Goal: Task Accomplishment & Management: Manage account settings

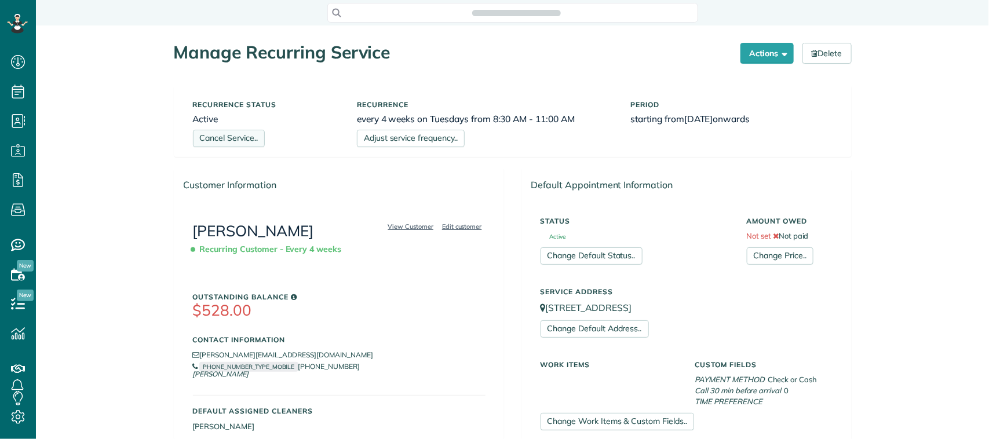
click at [232, 143] on link "Cancel Service.." at bounding box center [229, 138] width 72 height 17
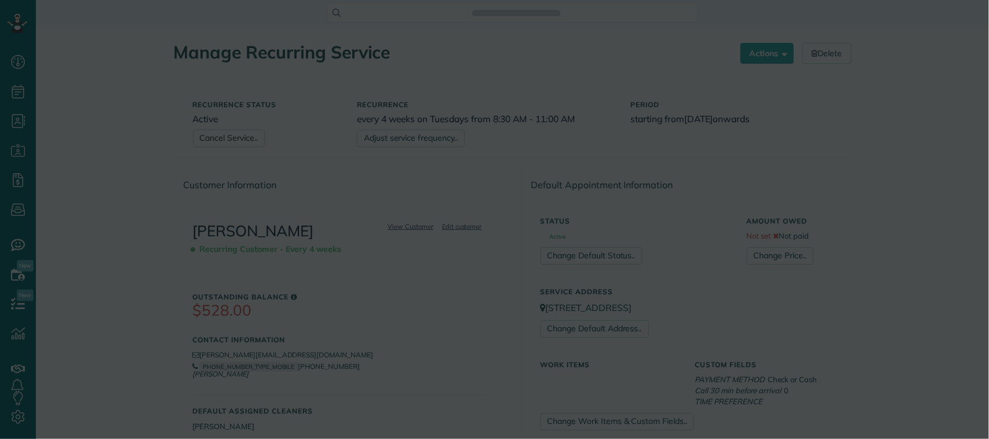
scroll to position [5, 5]
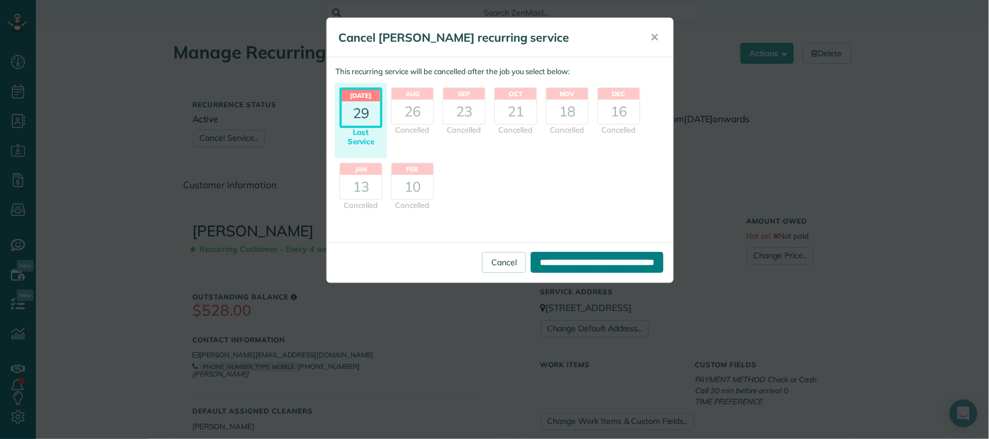
click at [621, 262] on input "**********" at bounding box center [597, 262] width 133 height 21
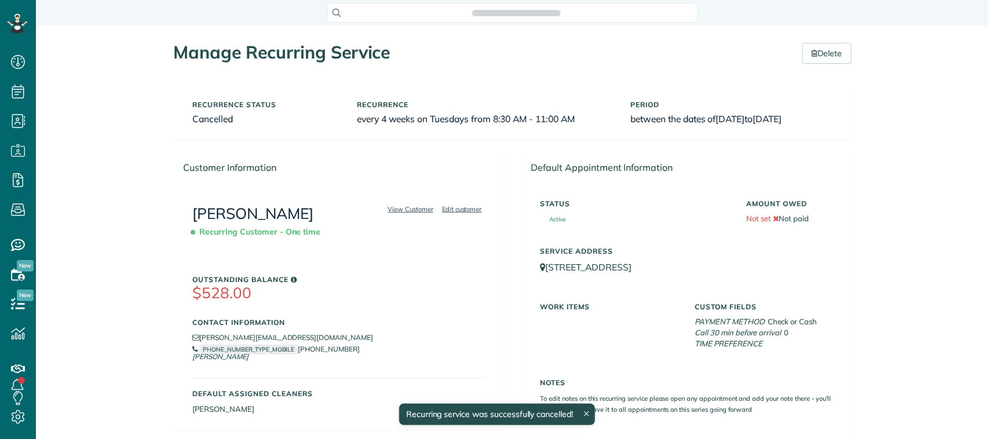
scroll to position [5, 5]
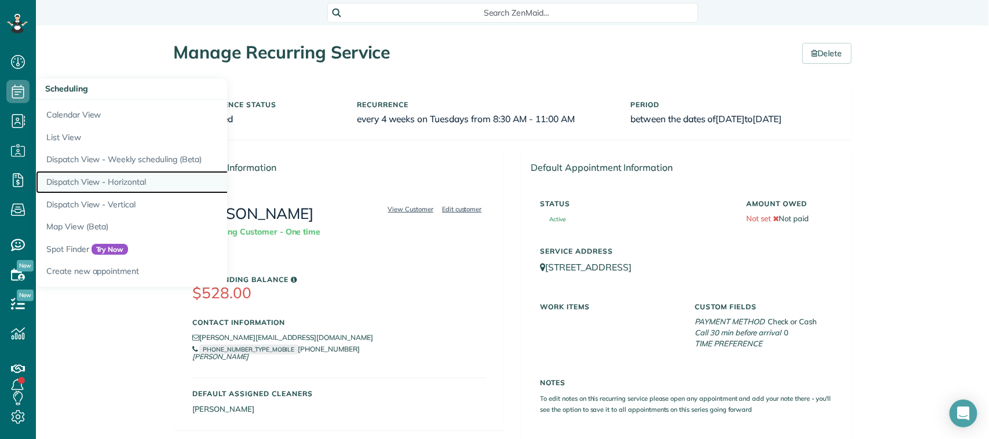
click at [158, 173] on link "Dispatch View - Horizontal" at bounding box center [181, 182] width 290 height 23
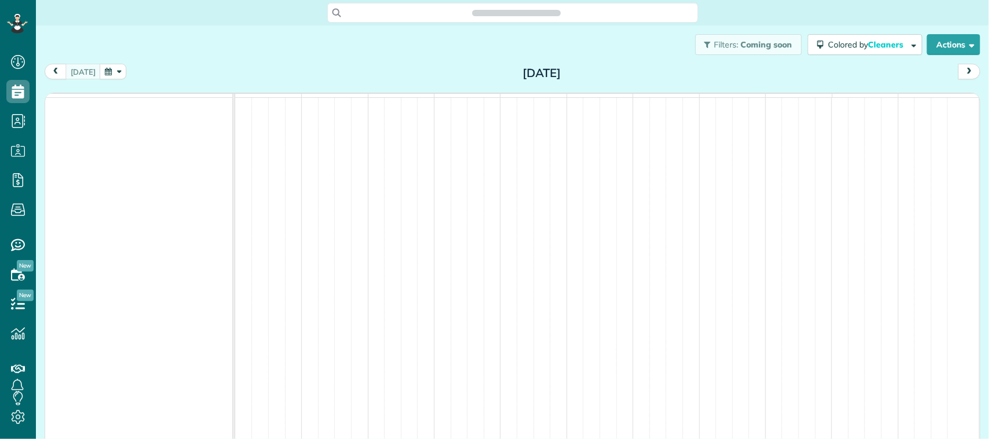
scroll to position [5, 5]
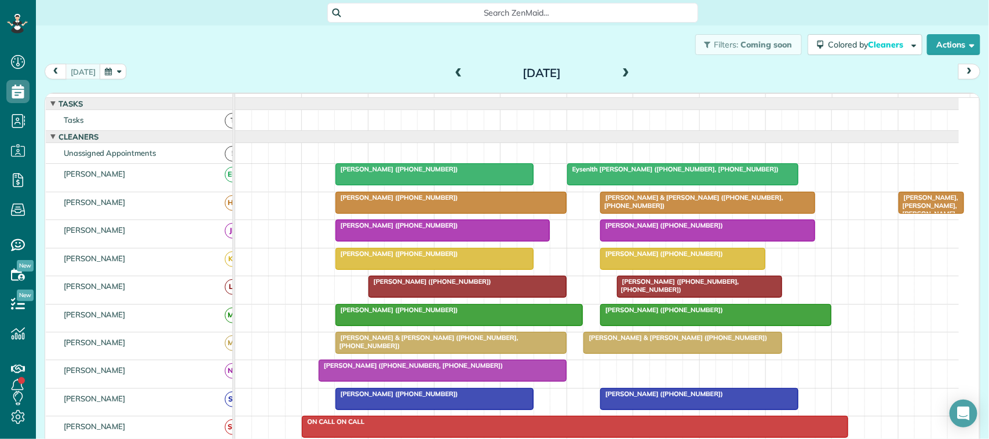
click at [619, 67] on span at bounding box center [625, 73] width 13 height 17
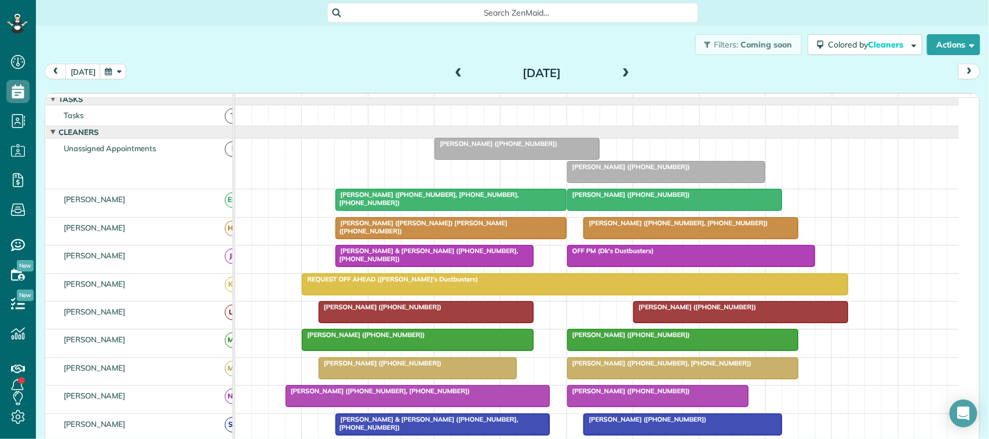
scroll to position [0, 0]
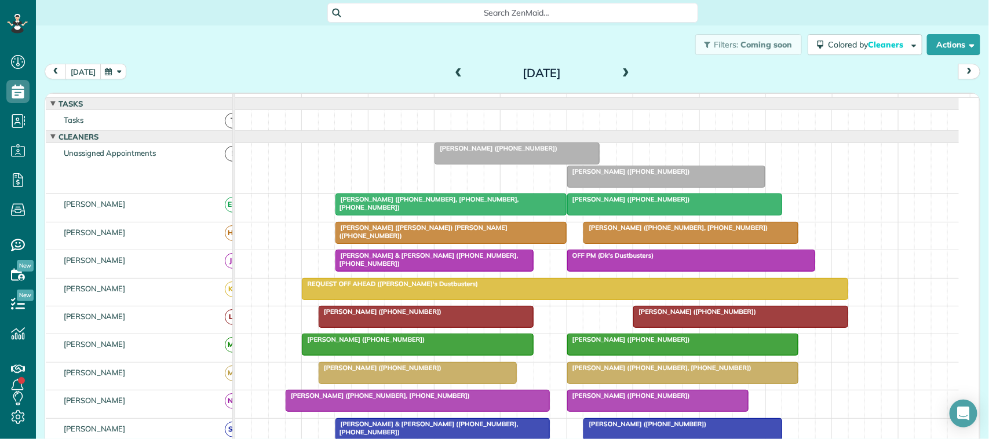
click at [85, 67] on button "today" at bounding box center [82, 72] width 35 height 16
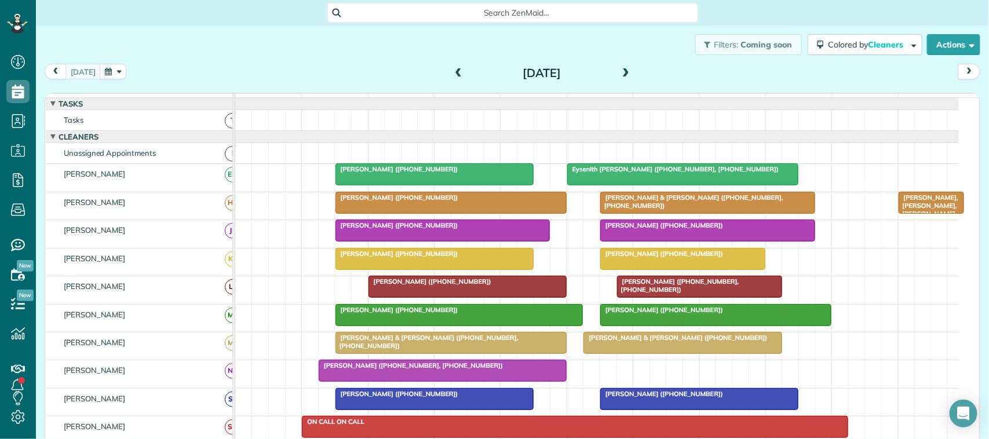
click at [627, 65] on div "Tuesday Aug 12, 2025" at bounding box center [542, 73] width 185 height 19
click at [619, 70] on span at bounding box center [625, 73] width 13 height 10
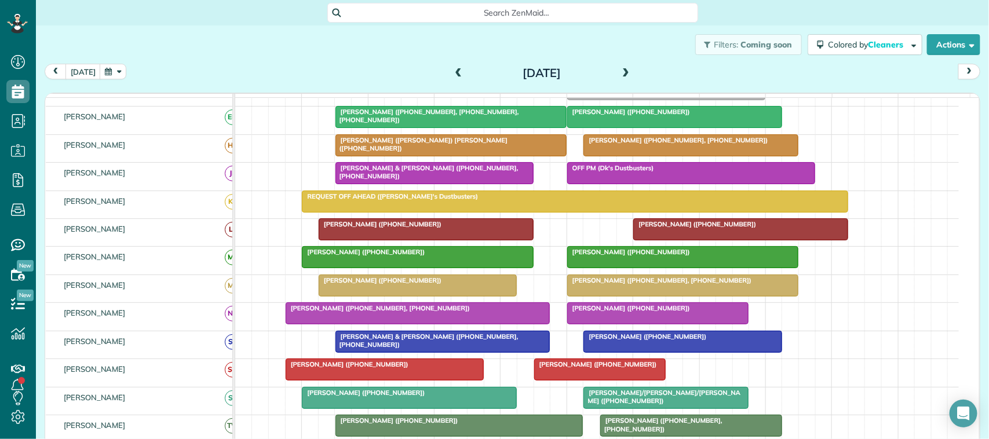
scroll to position [72, 0]
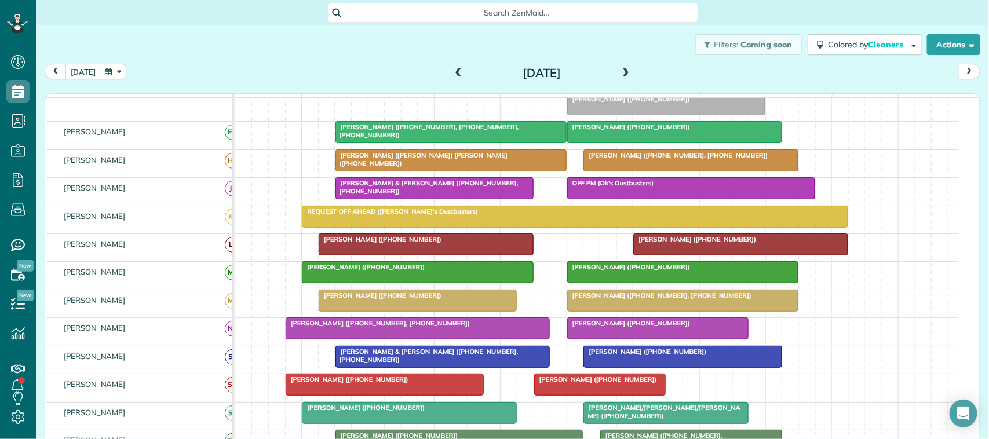
click at [619, 78] on span at bounding box center [625, 73] width 13 height 10
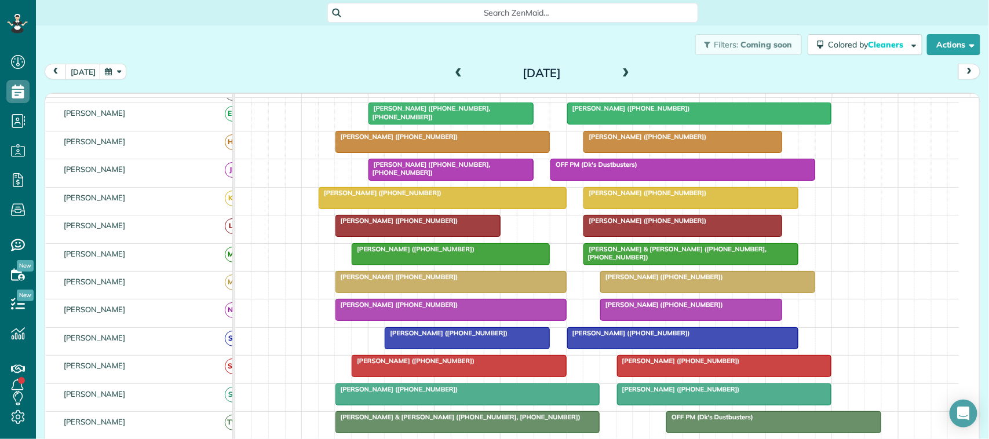
scroll to position [42, 0]
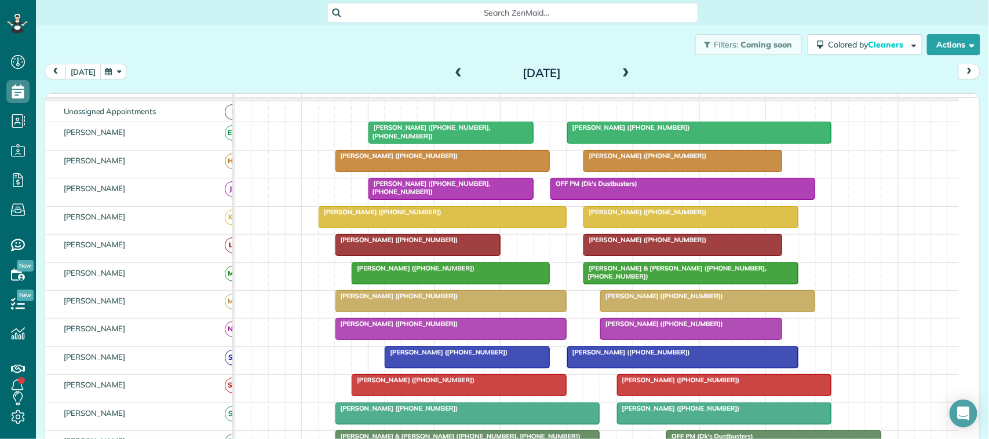
click at [88, 67] on button "today" at bounding box center [82, 72] width 35 height 16
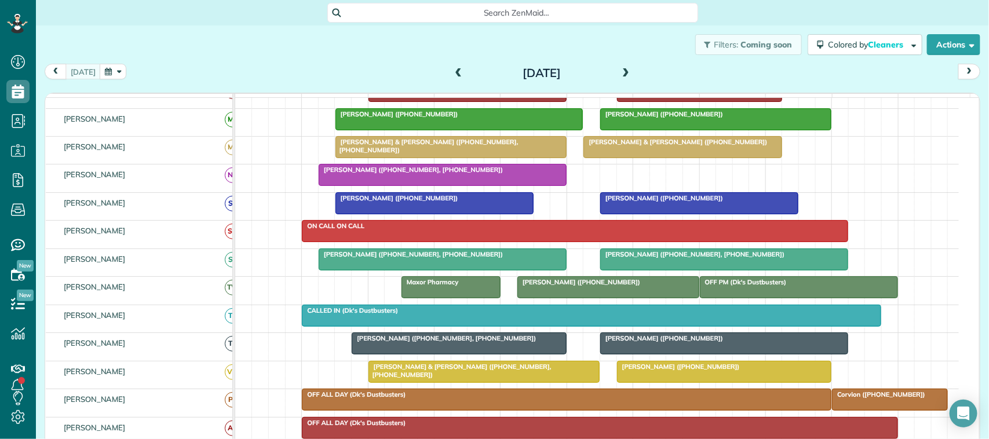
scroll to position [114, 0]
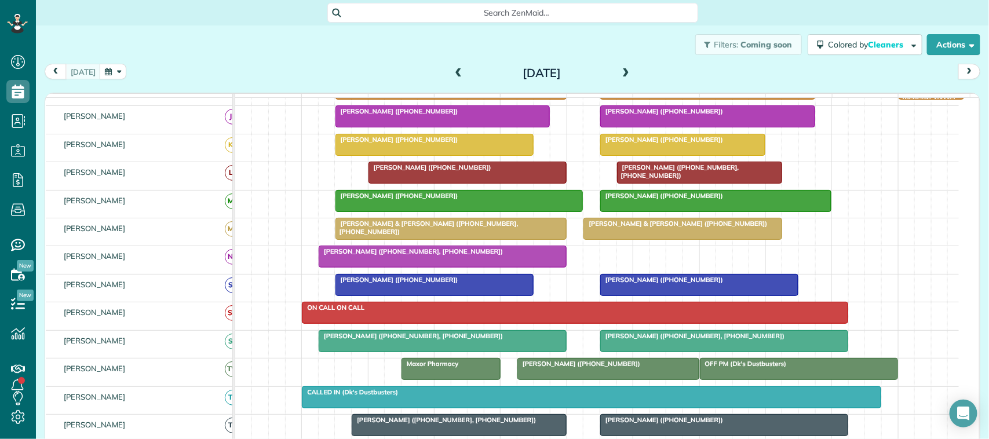
click at [621, 71] on span at bounding box center [625, 73] width 13 height 10
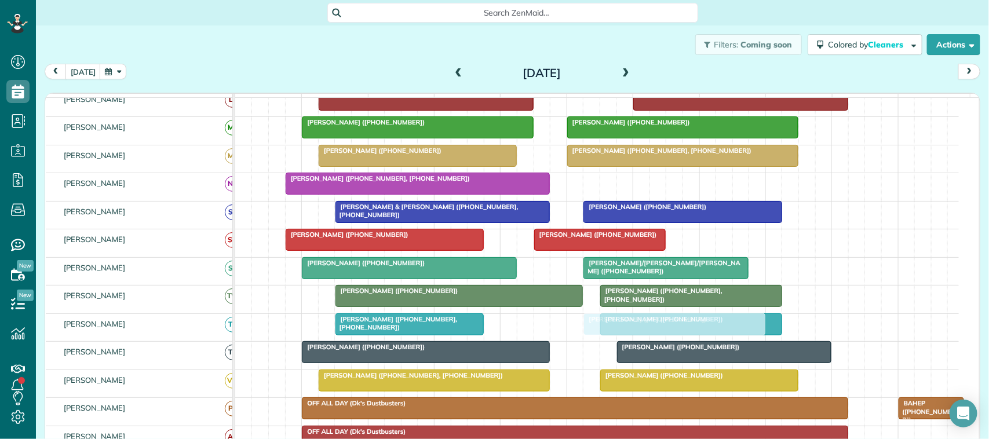
drag, startPoint x: 609, startPoint y: 195, endPoint x: 628, endPoint y: 326, distance: 132.3
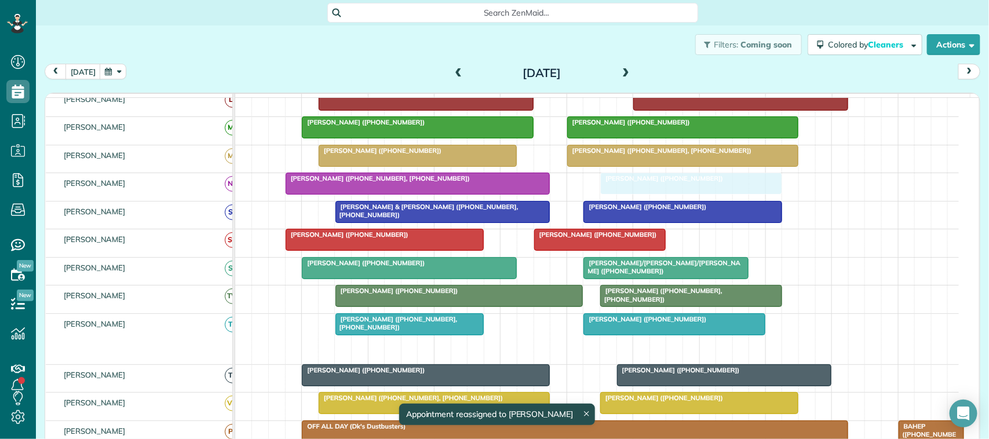
drag, startPoint x: 635, startPoint y: 359, endPoint x: 629, endPoint y: 210, distance: 149.0
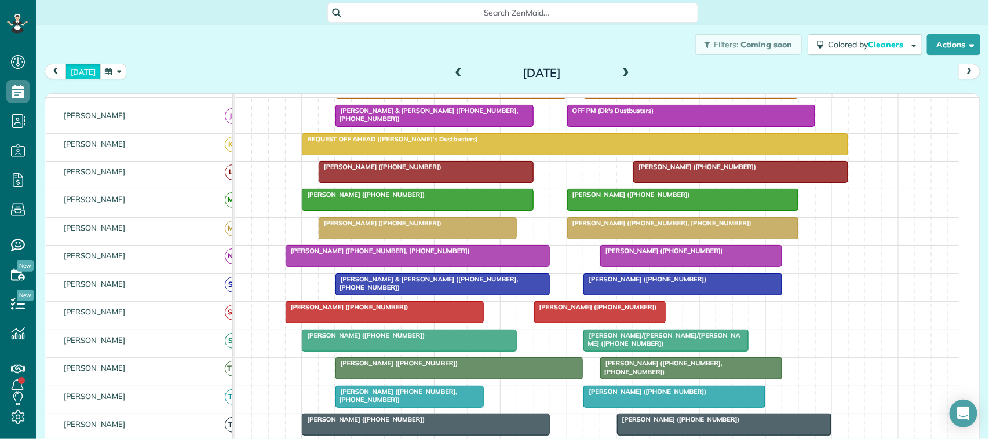
click at [82, 74] on button "today" at bounding box center [82, 72] width 35 height 16
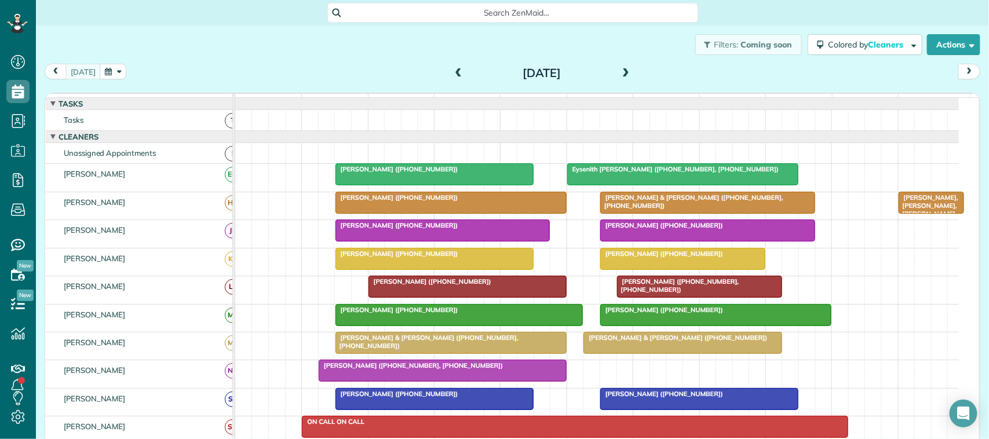
click at [108, 67] on button "button" at bounding box center [113, 72] width 27 height 16
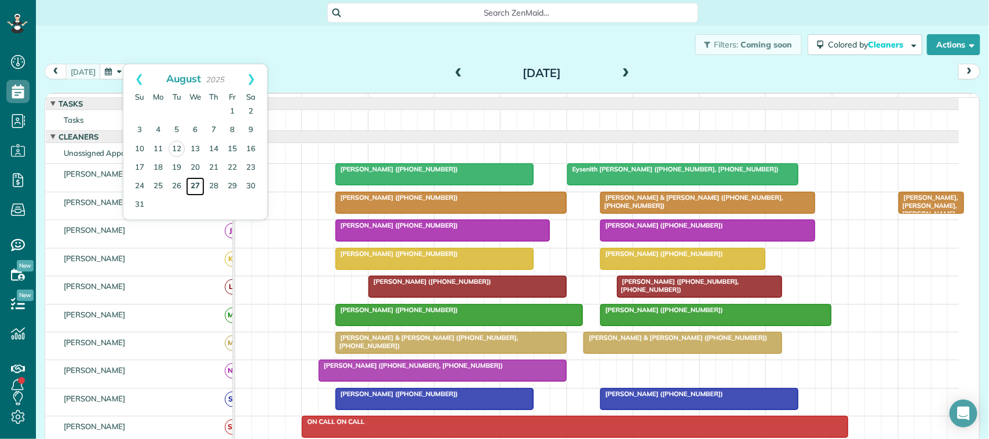
click at [197, 189] on link "27" at bounding box center [195, 186] width 19 height 19
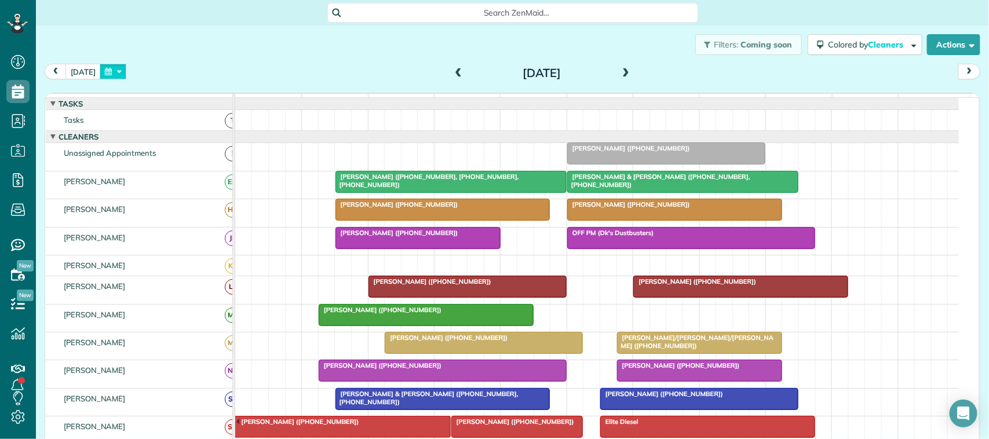
click at [100, 65] on button "button" at bounding box center [113, 72] width 27 height 16
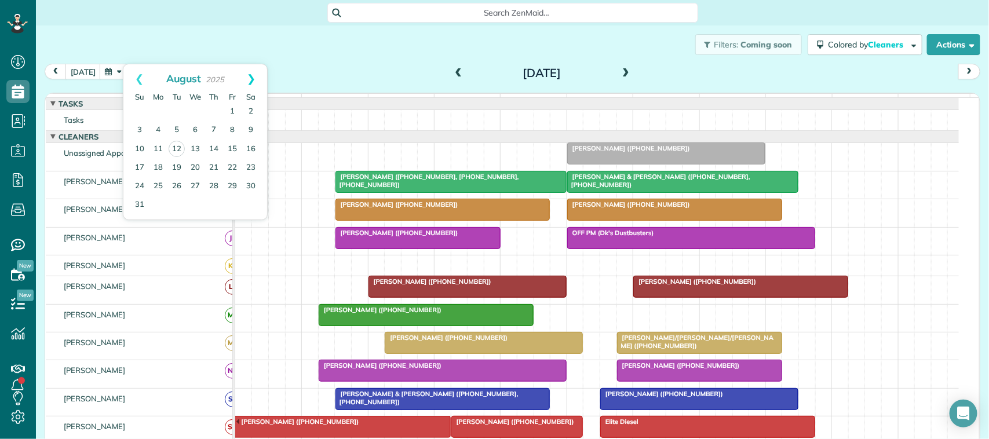
click at [247, 86] on link "Next" at bounding box center [251, 78] width 32 height 29
click at [151, 109] on link "1" at bounding box center [158, 112] width 19 height 19
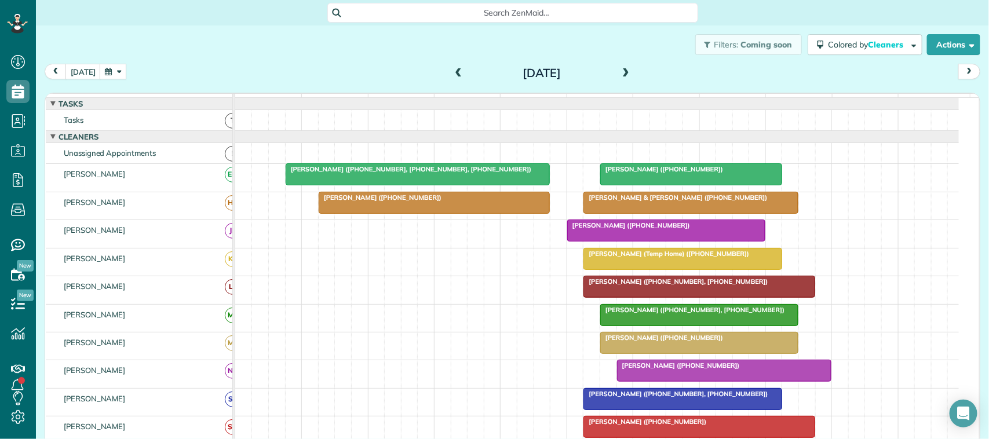
click at [440, 202] on div "Jamie Moore (+12814338681)" at bounding box center [434, 198] width 224 height 8
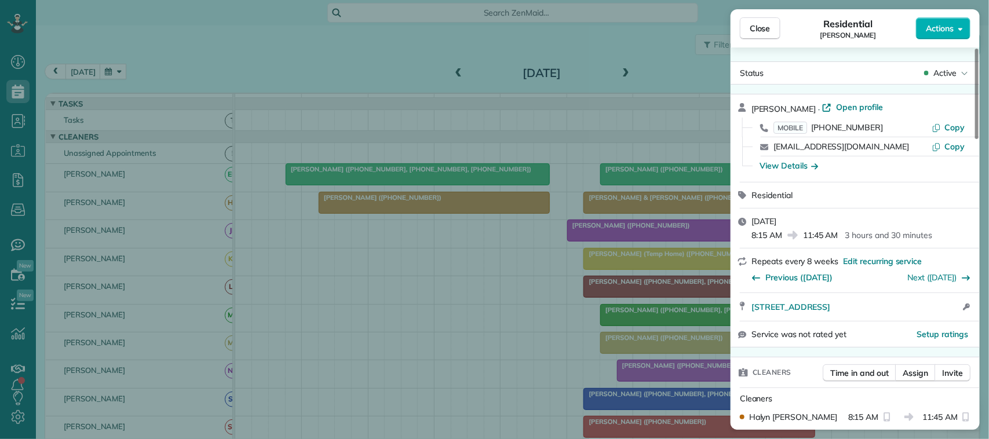
click at [963, 14] on div "Close Residential Jamie Moore Actions" at bounding box center [855, 28] width 249 height 38
click at [954, 27] on button "Actions" at bounding box center [943, 28] width 54 height 22
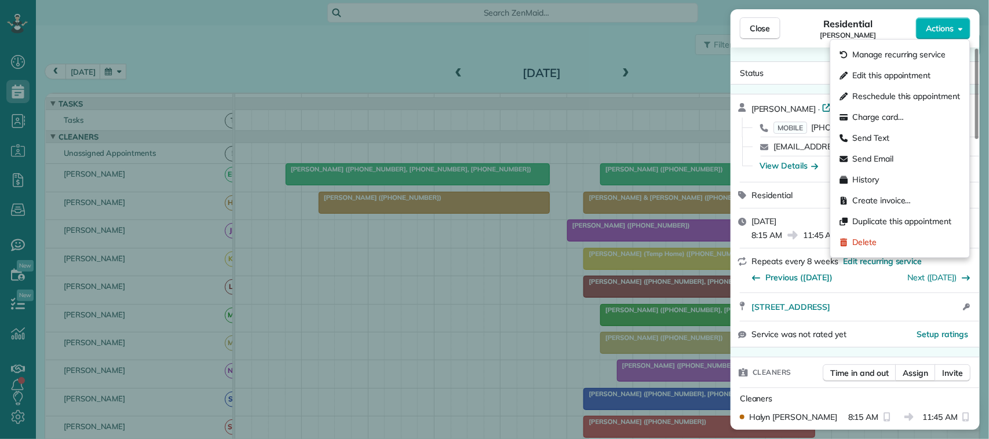
click at [929, 83] on div "Edit this appointment" at bounding box center [901, 75] width 130 height 21
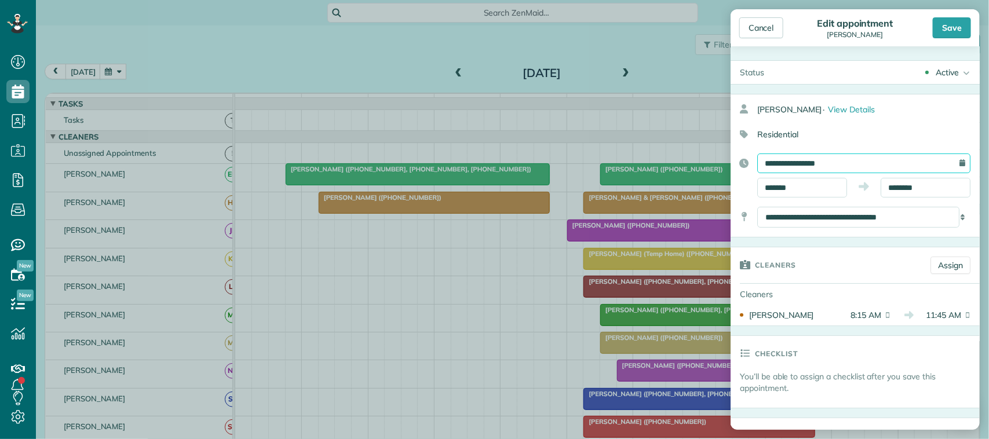
click at [872, 157] on input "**********" at bounding box center [863, 164] width 213 height 20
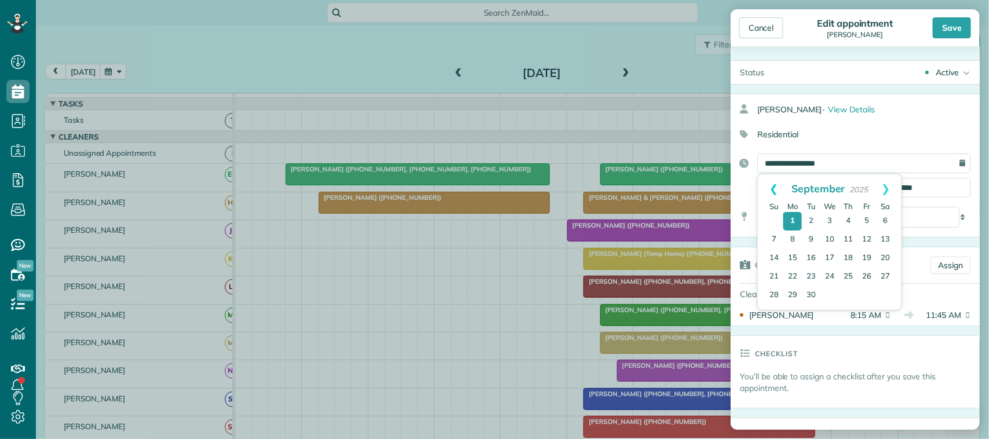
click at [768, 186] on link "Prev" at bounding box center [774, 188] width 32 height 29
click at [829, 300] on link "27" at bounding box center [830, 296] width 19 height 19
type input "**********"
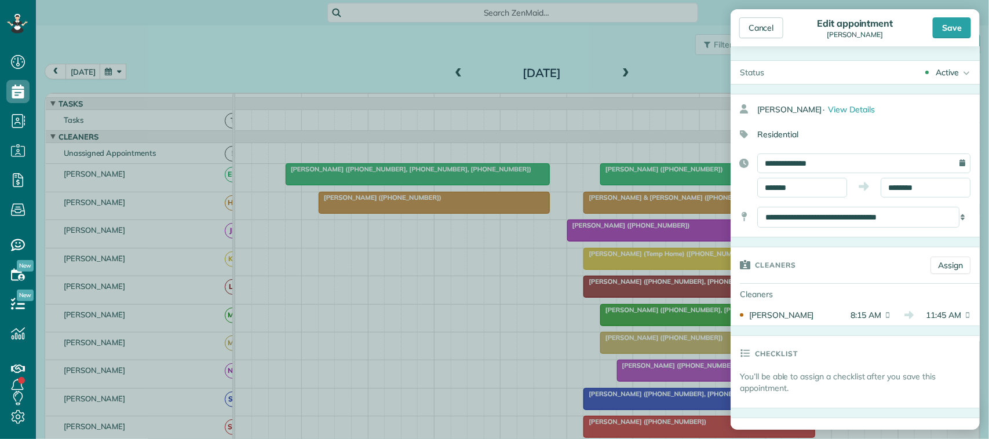
click at [969, 14] on div "Cancel Edit appointment Jamie Moore Save" at bounding box center [855, 27] width 249 height 37
click at [966, 21] on div "Save" at bounding box center [952, 27] width 38 height 21
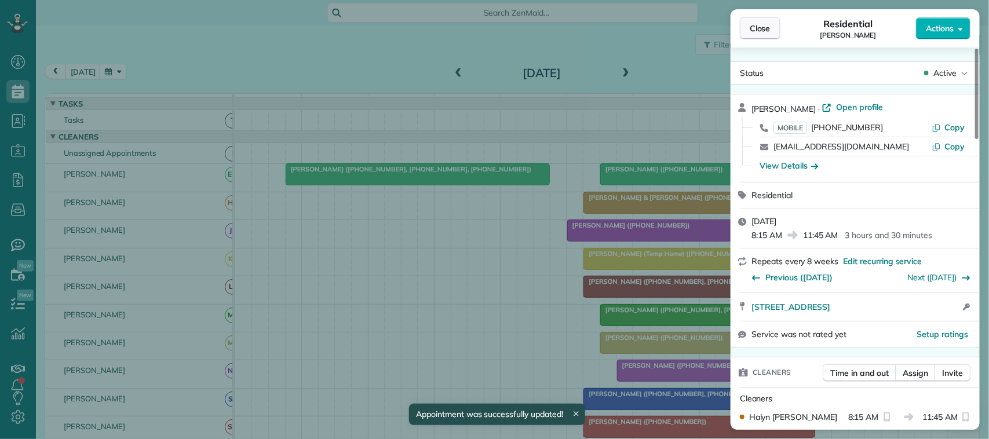
click at [772, 22] on button "Close" at bounding box center [760, 28] width 41 height 22
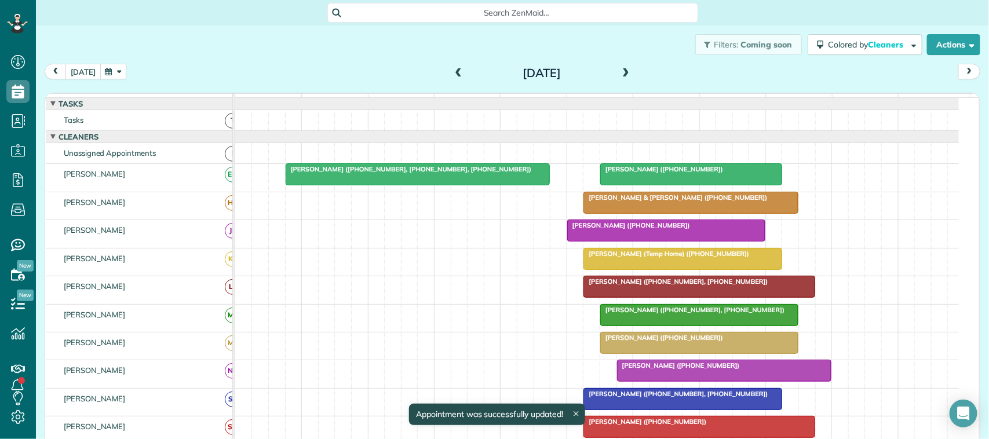
click at [90, 75] on button "today" at bounding box center [82, 72] width 35 height 16
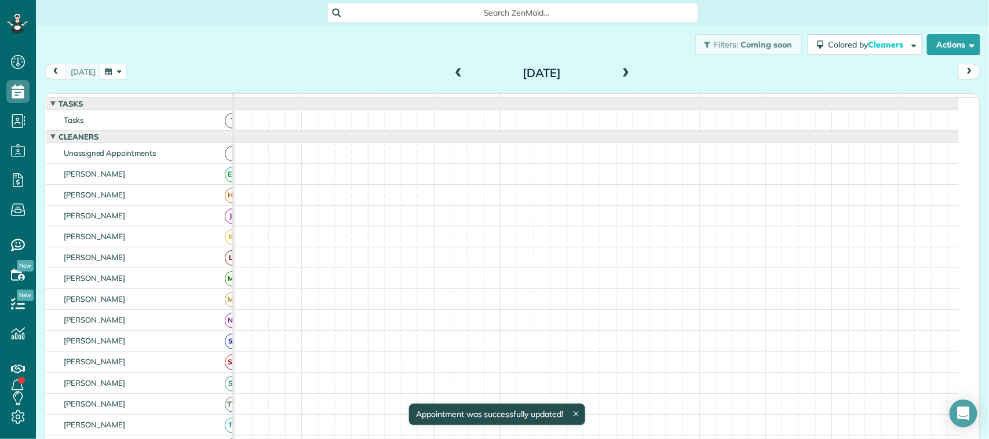
click at [100, 71] on button "button" at bounding box center [113, 72] width 27 height 16
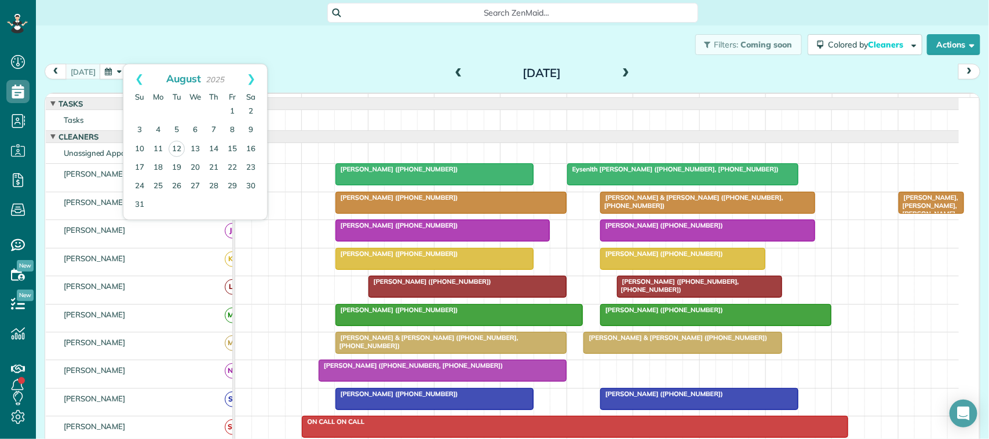
click at [163, 32] on div "Filters: Coming soon Colored by Cleaners Color by Cleaner Color by Team Color b…" at bounding box center [512, 44] width 953 height 38
